Goal: Find specific page/section: Find specific page/section

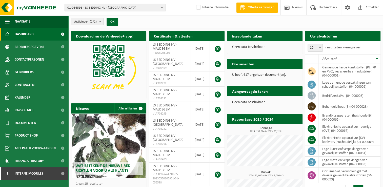
click at [148, 9] on span "01-056598 - LS BEDDING NV - [GEOGRAPHIC_DATA]" at bounding box center [113, 8] width 92 height 8
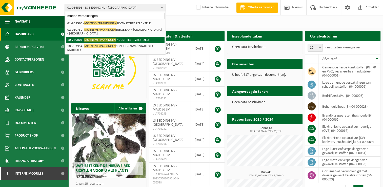
type input "moens verpakkingen"
click at [131, 39] on li "10-780001 - MOENS VERPAKKINGEN INDUSTRIESTR ZELE - ZELE" at bounding box center [115, 40] width 99 height 6
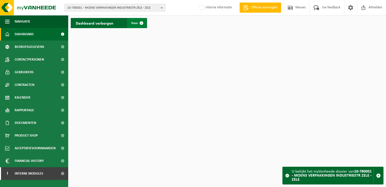
click at [139, 24] on span at bounding box center [142, 23] width 10 height 10
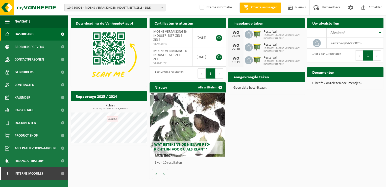
click at [96, 6] on span "10-780001 - MOENS VERPAKKINGEN INDUSTRIESTR ZELE - ZELE" at bounding box center [113, 8] width 92 height 8
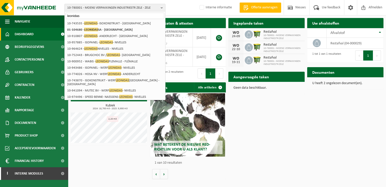
type input "leonidas"
